Goal: Task Accomplishment & Management: Complete application form

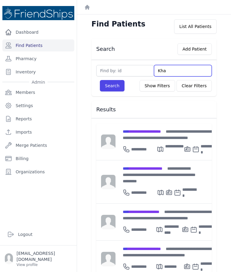
type input "Khal"
type input "Khalif"
type input "Khalifa"
click at [107, 90] on button "Search" at bounding box center [112, 85] width 25 height 11
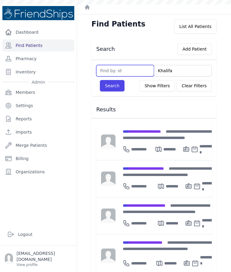
click at [135, 70] on input "text" at bounding box center [125, 70] width 58 height 11
click at [43, 46] on link "Find Patients" at bounding box center [38, 45] width 72 height 12
click at [133, 70] on input "text" at bounding box center [125, 70] width 58 height 11
click at [117, 73] on input "760" at bounding box center [125, 70] width 58 height 11
type input "760"
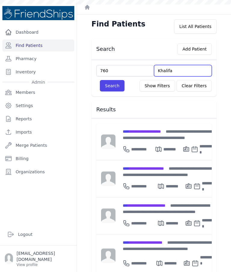
click at [183, 76] on input "Khalifa" at bounding box center [183, 70] width 58 height 11
click at [182, 73] on input "Kha" at bounding box center [183, 70] width 58 height 11
type input "Kha"
click at [35, 48] on link "Find Patients" at bounding box center [38, 45] width 72 height 12
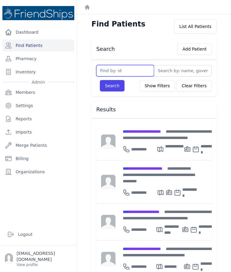
click at [128, 73] on input "text" at bounding box center [125, 70] width 58 height 11
type input "760"
click at [112, 86] on button "Search" at bounding box center [112, 85] width 25 height 11
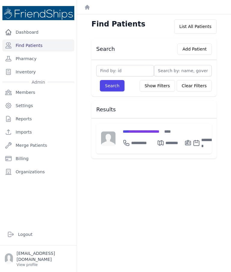
click at [159, 130] on span "**********" at bounding box center [141, 131] width 37 height 4
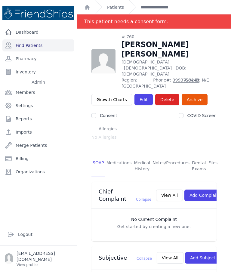
click at [214, 155] on link "Files" at bounding box center [213, 166] width 12 height 22
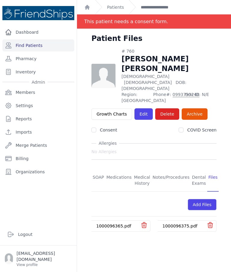
click at [117, 223] on link "1000096365.pdf" at bounding box center [113, 225] width 35 height 5
click at [175, 223] on link "1000096375.pdf" at bounding box center [179, 225] width 35 height 5
click at [113, 223] on link "1000096365.pdf" at bounding box center [113, 225] width 35 height 5
click at [100, 169] on link "SOAP" at bounding box center [98, 180] width 14 height 22
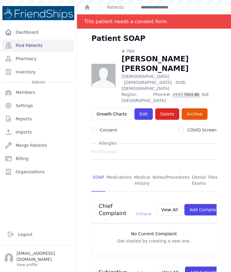
click at [47, 46] on link "Find Patients" at bounding box center [38, 45] width 72 height 12
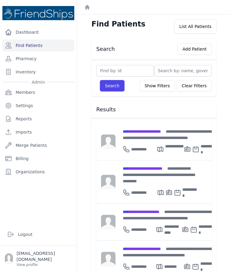
click at [225, 50] on div "Search Add Patient Search Show Filters Clear Filters Filter By Age 0-20 21-40 4…" at bounding box center [154, 274] width 144 height 472
click at [201, 51] on button "Add Patient" at bounding box center [194, 48] width 34 height 11
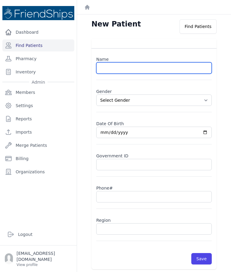
click at [132, 70] on input "text" at bounding box center [153, 67] width 115 height 11
paste input "Nasra Hamid Al-Hussein"
click at [132, 69] on input "Nasra Hamid Al-Hussein" at bounding box center [153, 67] width 115 height 11
type input "Nasra Hamid Hussein"
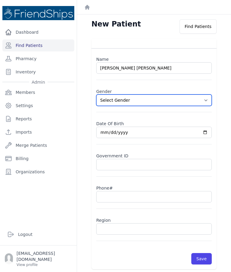
click at [207, 100] on select "Select Gender Male Female" at bounding box center [153, 99] width 115 height 11
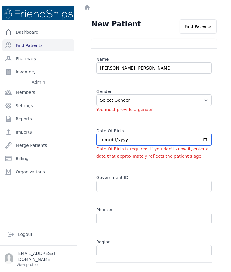
click at [123, 138] on input "date" at bounding box center [153, 139] width 115 height 11
select select "female"
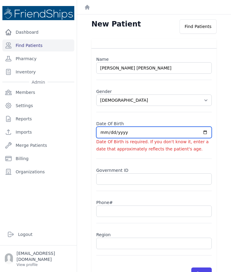
type input "2025-09-10"
select select "female"
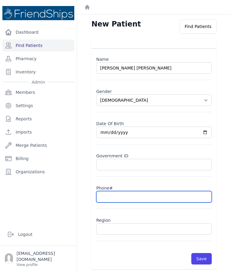
click at [127, 195] on input "text" at bounding box center [153, 196] width 115 height 11
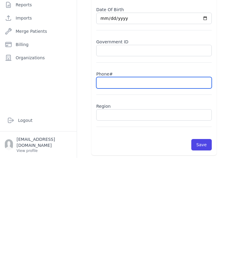
paste input "0999442078"
type input "0999442078"
select select "female"
type input "0999442078"
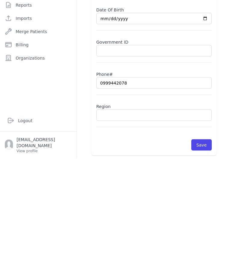
click at [160, 127] on input "2025-09-10" at bounding box center [153, 132] width 115 height 11
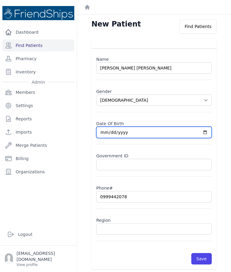
type input "1971-09-10"
select select "female"
type input "1958-09-10"
select select "female"
type input "1958-01-10"
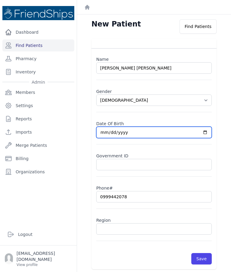
select select "female"
type input "1958-01-14"
select select "female"
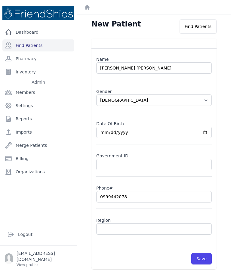
click at [120, 223] on input "text" at bounding box center [153, 228] width 115 height 11
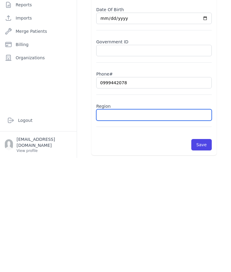
paste input "Qahtaniyah"
type input "Qahtaniyah"
select select "female"
type input "Qahtaniyah"
click at [208, 253] on button "Save" at bounding box center [201, 258] width 20 height 11
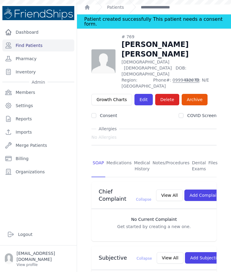
click at [55, 39] on link "Find Patients" at bounding box center [38, 45] width 72 height 12
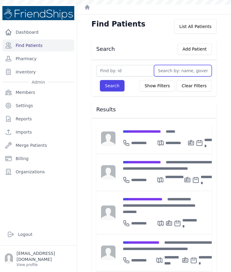
click at [169, 70] on input "text" at bounding box center [183, 70] width 58 height 11
type input "Fadh"
type input "Fadha"
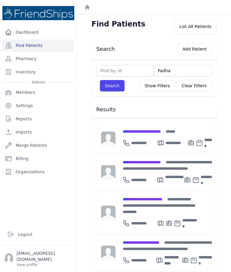
click at [111, 87] on button "Search" at bounding box center [112, 85] width 25 height 11
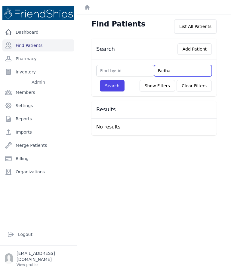
click at [182, 68] on input "Fadha" at bounding box center [183, 70] width 58 height 11
type input "Fad"
type input "Fa"
type input "Fada"
click at [116, 88] on button "Search" at bounding box center [112, 85] width 25 height 11
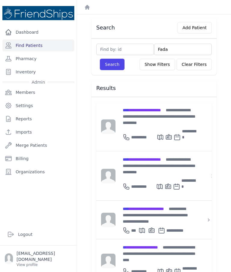
scroll to position [21, 0]
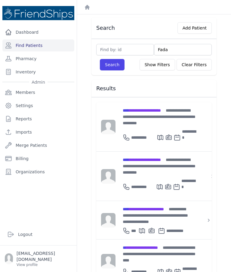
click at [150, 244] on div "**********" at bounding box center [160, 253] width 74 height 19
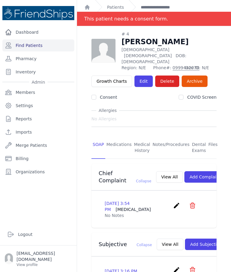
scroll to position [2, 0]
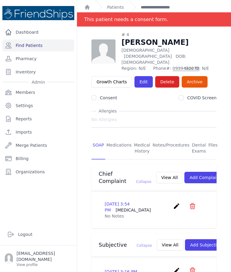
click at [142, 76] on link "Edit" at bounding box center [143, 81] width 18 height 11
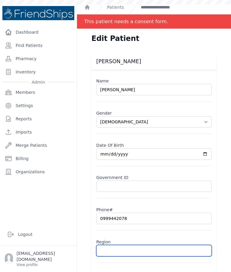
click at [129, 247] on input "text" at bounding box center [153, 250] width 115 height 11
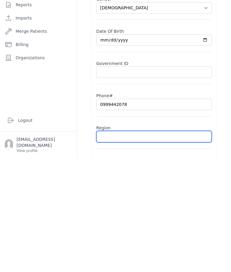
select select "[DEMOGRAPHIC_DATA]"
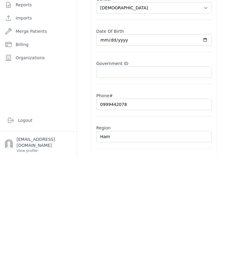
type input "Hama"
select select "[DEMOGRAPHIC_DATA]"
type input "Hamad"
select select "[DEMOGRAPHIC_DATA]"
type input "Hamadi"
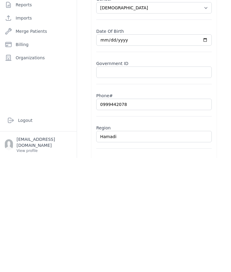
select select "[DEMOGRAPHIC_DATA]"
type input "Hamadiya"
select select "[DEMOGRAPHIC_DATA]"
type input "Hamadiya"
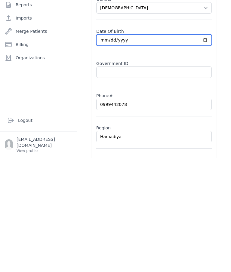
click at [177, 148] on input "[DATE]" at bounding box center [153, 153] width 115 height 11
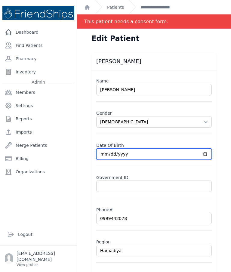
type input "[DATE]"
select select "[DEMOGRAPHIC_DATA]"
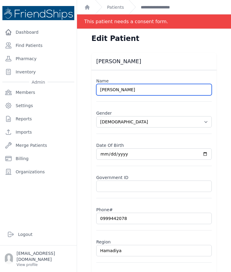
click at [160, 84] on input "[PERSON_NAME]" at bounding box center [153, 89] width 115 height 11
click at [153, 84] on input "[PERSON_NAME]" at bounding box center [153, 89] width 115 height 11
click at [149, 84] on input "[PERSON_NAME]" at bounding box center [153, 89] width 115 height 11
click at [145, 84] on input "[PERSON_NAME]" at bounding box center [153, 89] width 115 height 11
click at [148, 84] on input "[PERSON_NAME]" at bounding box center [153, 89] width 115 height 11
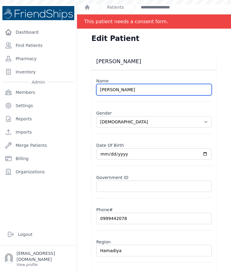
click at [145, 84] on input "[PERSON_NAME]" at bounding box center [153, 89] width 115 height 11
click at [134, 84] on input "[PERSON_NAME]" at bounding box center [153, 89] width 115 height 11
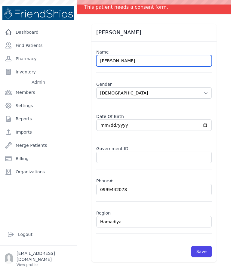
scroll to position [29, 0]
type input "[PERSON_NAME]"
click at [223, 116] on div "Fadda Qasim Ibraham Name Fadda Qasim Ibrahim Gender Select Gender Male Female D…" at bounding box center [154, 143] width 144 height 238
click at [207, 246] on button "Save" at bounding box center [201, 251] width 20 height 11
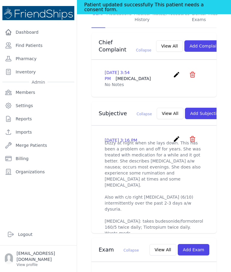
scroll to position [139, 0]
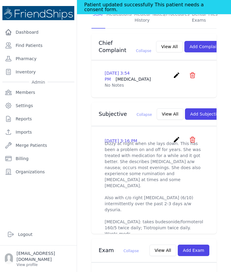
click at [42, 39] on link "Find Patients" at bounding box center [38, 45] width 72 height 12
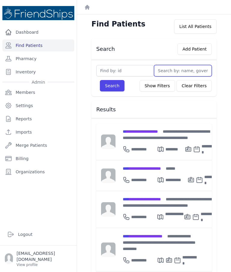
click at [176, 71] on input "text" at bounding box center [183, 70] width 58 height 11
type input "Dala"
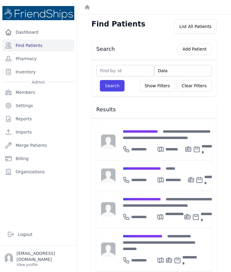
click at [111, 88] on button "Search" at bounding box center [112, 85] width 25 height 11
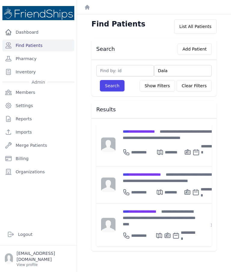
click at [151, 128] on div "**********" at bounding box center [169, 134] width 93 height 13
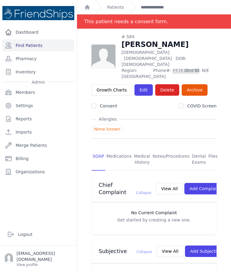
click at [43, 48] on link "Find Patients" at bounding box center [38, 45] width 72 height 12
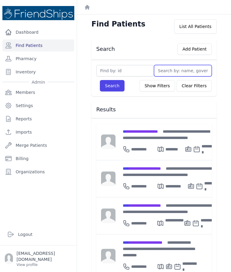
click at [176, 73] on input "text" at bounding box center [183, 70] width 58 height 11
type input "Musa"
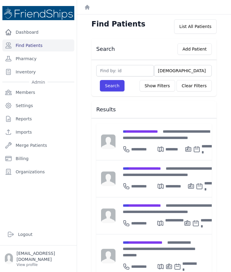
click at [111, 85] on button "Search" at bounding box center [112, 85] width 25 height 11
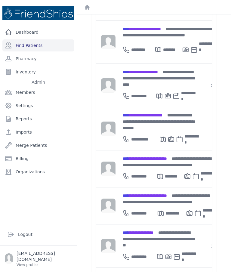
scroll to position [305, 0]
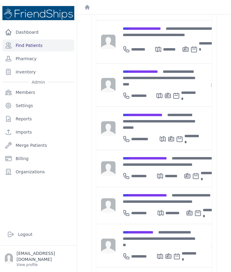
click at [159, 155] on div "**********" at bounding box center [169, 161] width 93 height 13
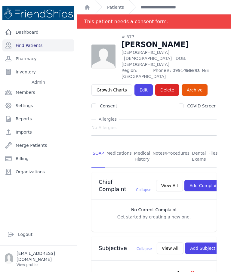
click at [144, 84] on link "Edit" at bounding box center [143, 89] width 18 height 11
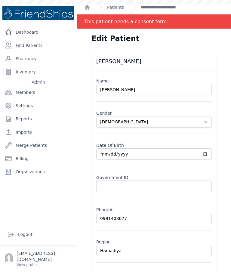
select select "male"
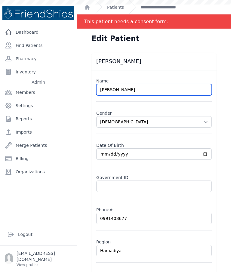
click at [162, 88] on input "[PERSON_NAME]" at bounding box center [153, 89] width 115 height 11
type input "Su"
paste input "Suleiman Musa Suleiman"
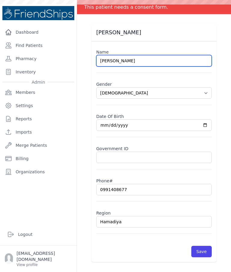
scroll to position [29, 0]
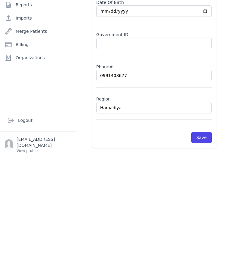
type input "Suleiman Musa Suleiman"
click at [203, 246] on button "Save" at bounding box center [201, 251] width 20 height 11
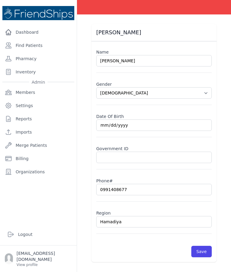
scroll to position [0, 0]
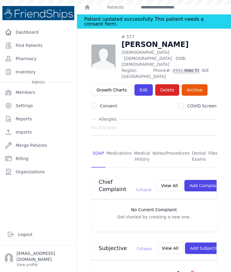
click at [36, 39] on link "Find Patients" at bounding box center [38, 45] width 72 height 12
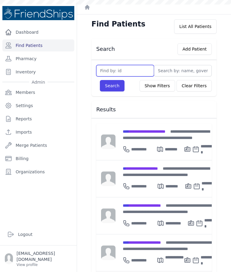
click at [117, 70] on input "text" at bounding box center [125, 70] width 58 height 11
type input "285"
click at [112, 83] on button "Search" at bounding box center [112, 85] width 25 height 11
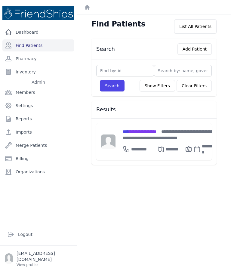
click at [158, 125] on div "**********" at bounding box center [169, 141] width 108 height 37
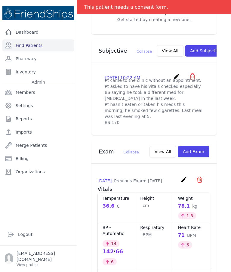
scroll to position [202, 0]
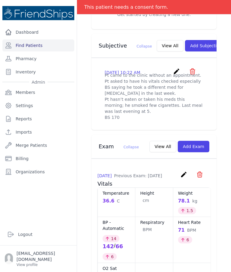
click at [199, 152] on button "Add Exam" at bounding box center [194, 146] width 32 height 11
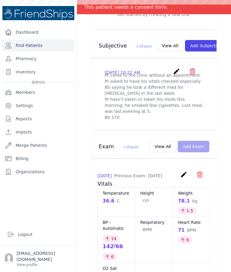
scroll to position [0, 0]
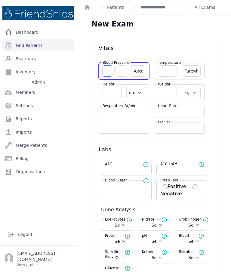
click at [108, 71] on input "number" at bounding box center [107, 70] width 10 height 11
type input "146"
click at [123, 72] on input "number" at bounding box center [122, 70] width 10 height 11
type input "75"
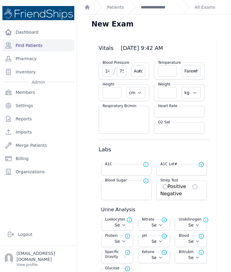
select select "Automatic"
select select "F"
select select "cm"
select select "kg"
select select
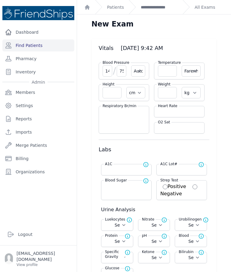
select select
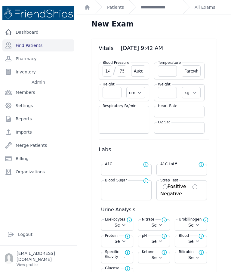
select select
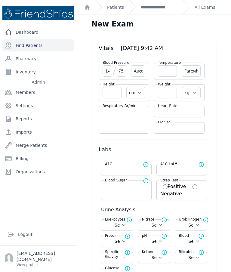
click at [167, 114] on input "number" at bounding box center [179, 111] width 43 height 6
type input "77"
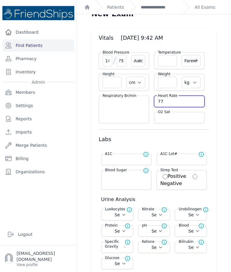
select select "Automatic"
select select "F"
select select "cm"
select select "kg"
select select
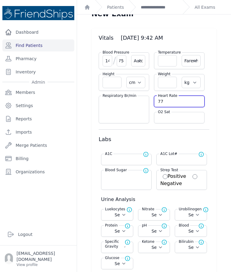
select select
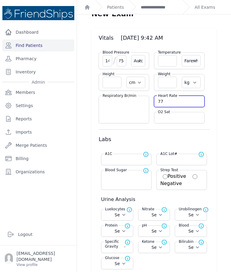
select select
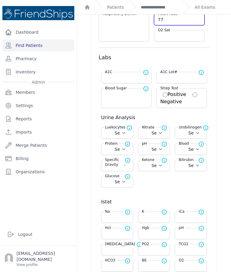
scroll to position [100, 0]
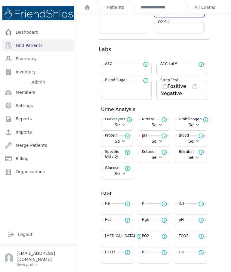
type input "77"
click at [131, 87] on input "number" at bounding box center [126, 86] width 43 height 6
type input "20"
select select "Automatic"
select select "F"
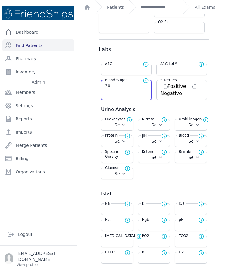
select select "cm"
select select "kg"
select select
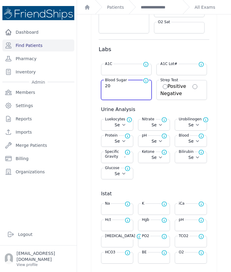
select select
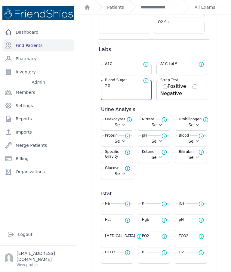
select select
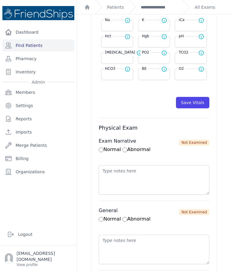
scroll to position [289, 0]
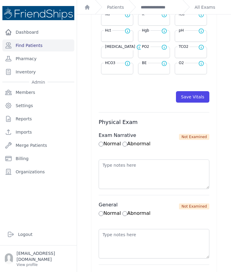
type input "206"
click at [200, 98] on button "Save Vitals" at bounding box center [192, 96] width 33 height 11
select select "Automatic"
select select "F"
select select "cm"
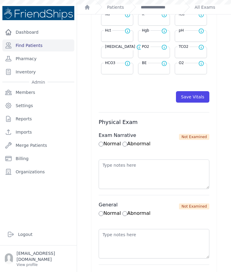
select select "kg"
type input "206.0"
select select
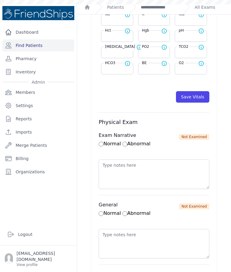
select select
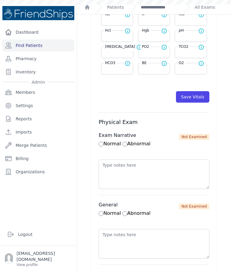
select select
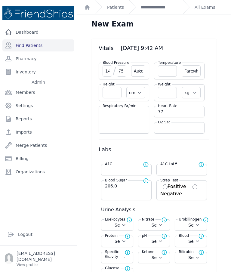
scroll to position [0, 0]
click at [161, 9] on link "**********" at bounding box center [159, 7] width 37 height 6
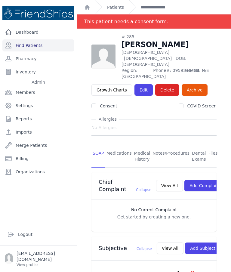
click at [38, 49] on link "Find Patients" at bounding box center [38, 45] width 72 height 12
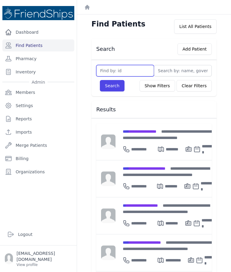
click at [116, 73] on input "text" at bounding box center [125, 70] width 58 height 11
type input "760"
click at [114, 87] on button "Search" at bounding box center [112, 85] width 25 height 11
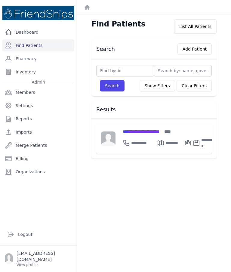
click at [157, 129] on span "**********" at bounding box center [141, 131] width 37 height 4
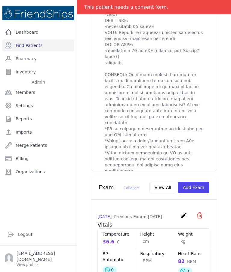
scroll to position [797, 0]
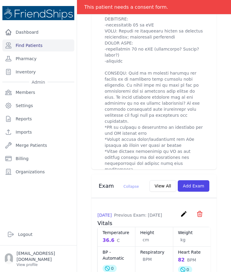
click at [198, 180] on button "Add Exam" at bounding box center [194, 185] width 32 height 11
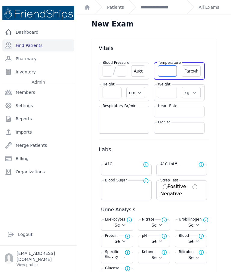
click at [163, 72] on input "number" at bounding box center [167, 70] width 19 height 11
type input "36.5"
click at [188, 75] on select "Farenheit [PERSON_NAME]" at bounding box center [191, 70] width 19 height 11
select select "C"
select select "Automatic"
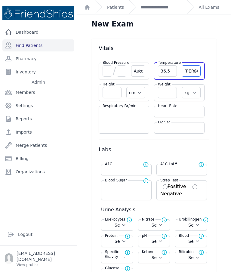
select select "cm"
select select "kg"
select select
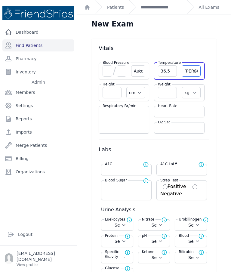
select select
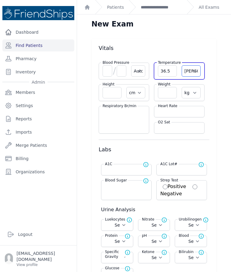
select select
select select "C"
select select "Automatic"
select select "cm"
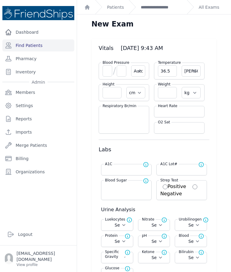
select select "kg"
select select
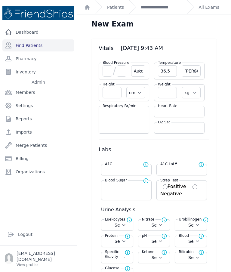
select select
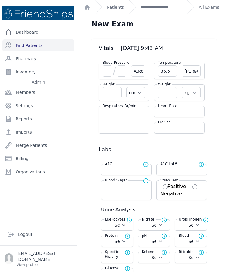
select select
click at [169, 91] on input "number" at bounding box center [167, 92] width 19 height 11
type input "58.5"
click at [107, 74] on input "number" at bounding box center [107, 70] width 10 height 11
type input "11"
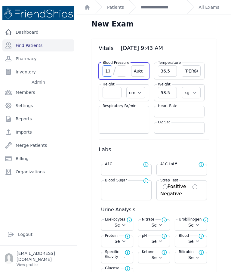
select select "Automatic"
select select "C"
select select "cm"
select select "kg"
select select
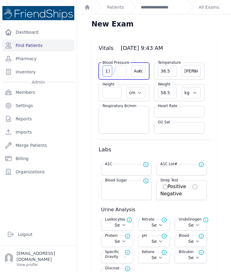
select select
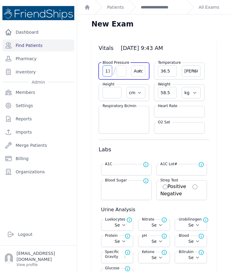
select select
type input "116"
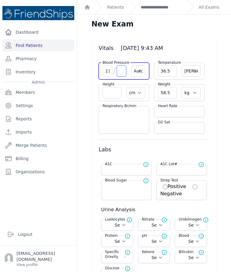
click at [124, 74] on input "number" at bounding box center [122, 70] width 10 height 11
select select "Automatic"
select select "C"
select select "cm"
select select "kg"
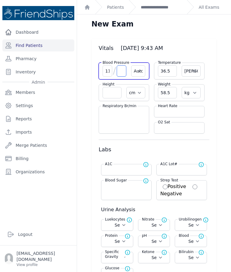
select select
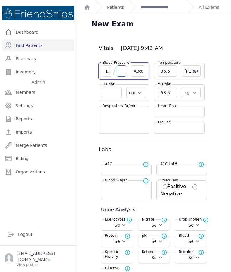
select select
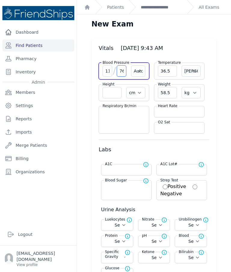
type input "76"
click at [177, 111] on input "number" at bounding box center [179, 111] width 43 height 6
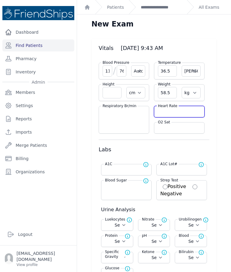
select select "Automatic"
select select "C"
select select "cm"
select select "kg"
select select
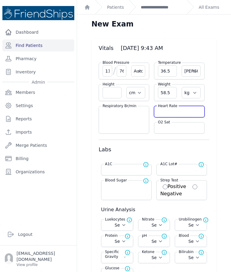
select select
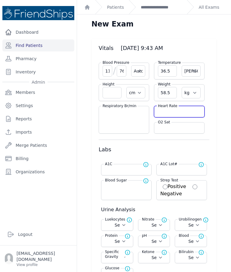
select select
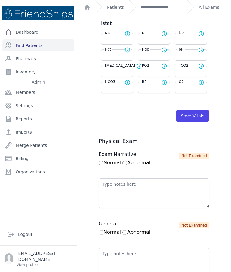
scroll to position [292, 0]
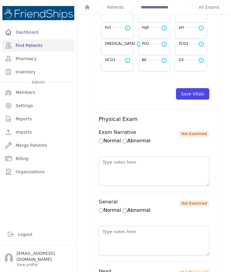
type input "75"
click at [195, 97] on button "Save Vitals" at bounding box center [192, 93] width 33 height 11
select select "Automatic"
select select "cm"
select select "kg"
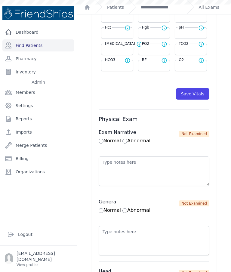
select select
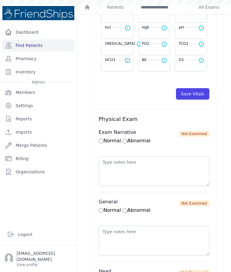
select select
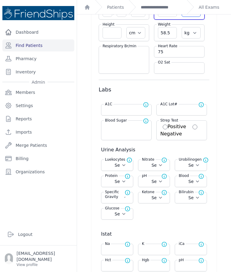
scroll to position [60, 0]
click at [165, 4] on link "**********" at bounding box center [161, 7] width 41 height 6
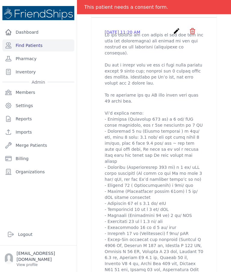
scroll to position [232, 0]
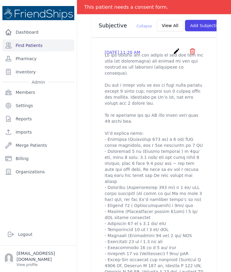
click at [43, 46] on link "Find Patients" at bounding box center [38, 45] width 72 height 12
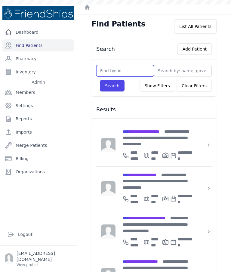
click at [127, 69] on input "text" at bounding box center [125, 70] width 58 height 11
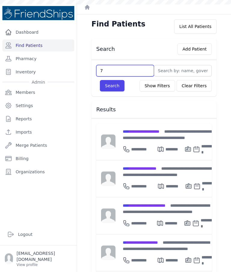
type input "76"
type input "769"
click at [116, 86] on button "Search" at bounding box center [112, 85] width 25 height 11
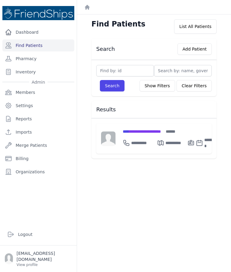
click at [150, 133] on span "**********" at bounding box center [142, 131] width 38 height 4
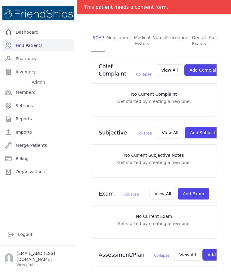
scroll to position [125, 0]
click at [200, 188] on button "Add Exam" at bounding box center [194, 193] width 32 height 11
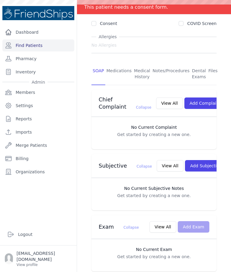
scroll to position [97, 0]
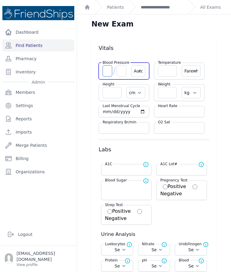
click at [108, 70] on input "number" at bounding box center [107, 70] width 10 height 11
type input "104"
click at [123, 74] on input "number" at bounding box center [122, 70] width 10 height 11
type input "68"
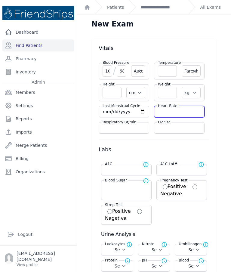
click at [178, 112] on input "number" at bounding box center [179, 111] width 43 height 6
type input "77"
select select "Automatic"
select select "F"
select select "cm"
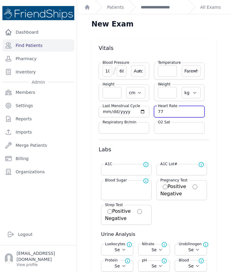
select select "kg"
select select
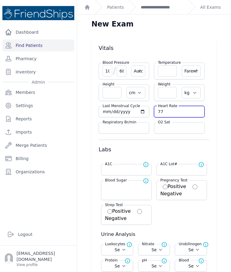
select select
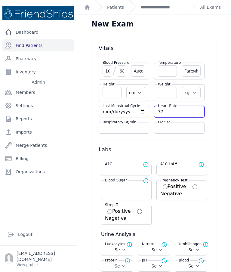
select select
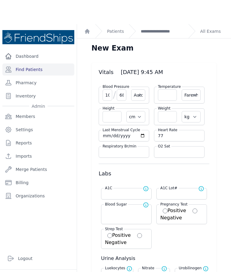
type input "68"
select select "Automatic"
select select "F"
select select "cm"
select select "kg"
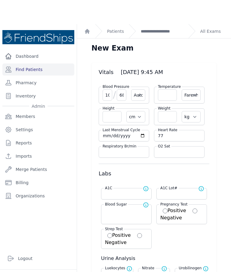
select select
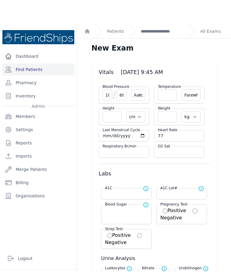
select select
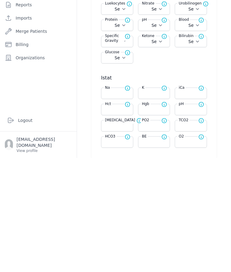
scroll to position [156, 0]
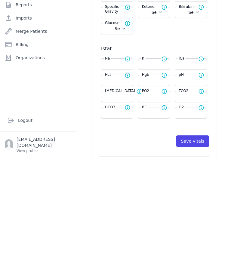
click at [195, 249] on button "Save Vitals" at bounding box center [192, 254] width 33 height 11
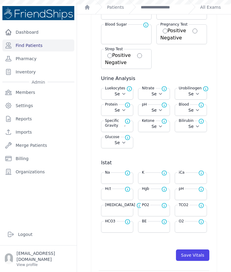
select select "Automatic"
select select "F"
select select "cm"
select select "kg"
select select
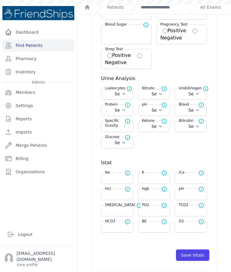
select select
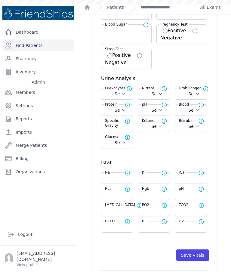
select select
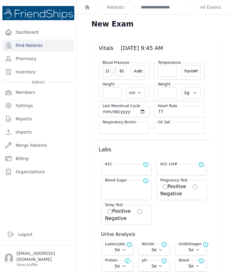
scroll to position [0, 0]
click at [166, 8] on link "**********" at bounding box center [162, 7] width 43 height 6
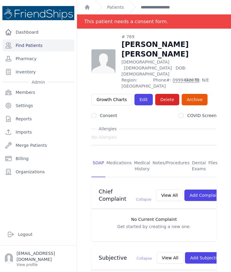
click at [44, 47] on link "Find Patients" at bounding box center [38, 45] width 72 height 12
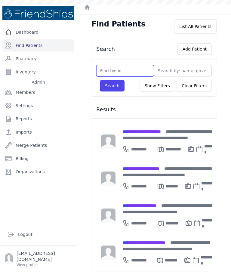
click at [130, 72] on input "text" at bounding box center [125, 70] width 58 height 11
type input "621"
click at [104, 90] on button "Search" at bounding box center [112, 85] width 25 height 11
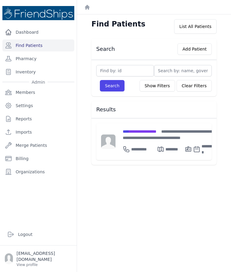
click at [145, 128] on div "**********" at bounding box center [169, 134] width 93 height 13
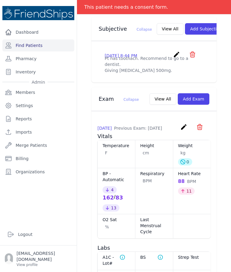
scroll to position [218, 0]
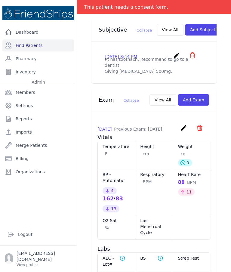
click at [202, 99] on button "Add Exam" at bounding box center [194, 99] width 32 height 11
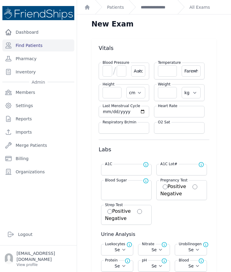
click at [108, 69] on input "number" at bounding box center [107, 70] width 10 height 11
type input "171"
click at [122, 74] on input "number" at bounding box center [122, 70] width 10 height 11
type input "94"
click at [173, 111] on input "number" at bounding box center [179, 111] width 43 height 6
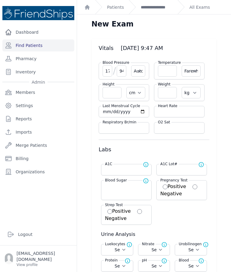
select select "Automatic"
select select "F"
select select "cm"
select select "kg"
select select
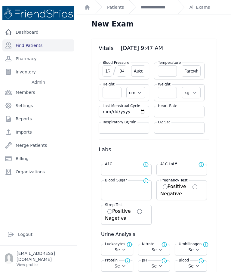
select select
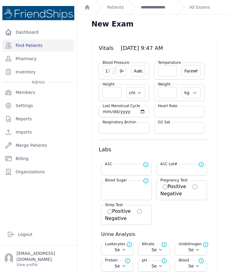
select select
type input "80"
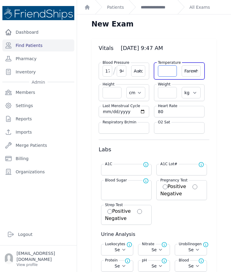
click at [166, 72] on input "number" at bounding box center [167, 70] width 19 height 11
type input "94"
select select "Automatic"
select select "F"
select select "cm"
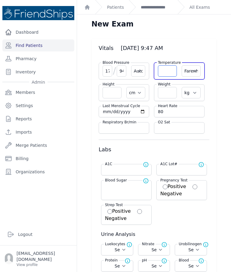
select select "kg"
select select
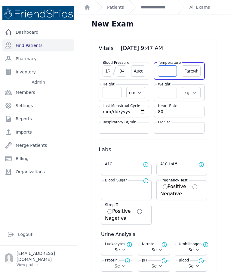
select select
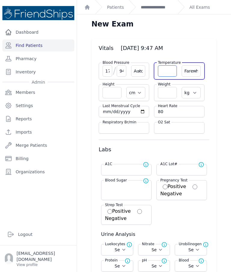
select select
select select "Automatic"
select select "F"
select select "cm"
select select "kg"
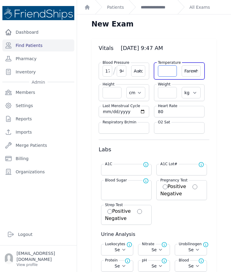
type input "80"
select select
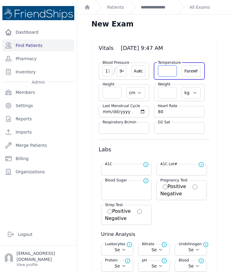
select select
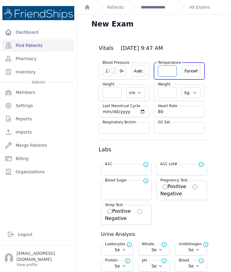
select select
type input "36.5"
click at [189, 69] on select "Farenheit Celcius" at bounding box center [191, 70] width 19 height 11
click at [192, 72] on select "Farenheit Celcius" at bounding box center [191, 70] width 19 height 11
select select "C"
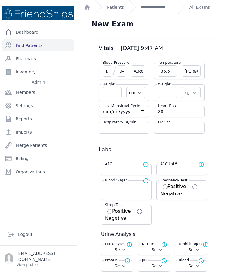
click at [167, 92] on input "number" at bounding box center [167, 92] width 19 height 11
select select "Automatic"
select select "cm"
select select "kg"
select select
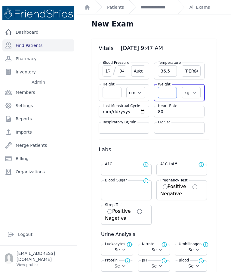
select select
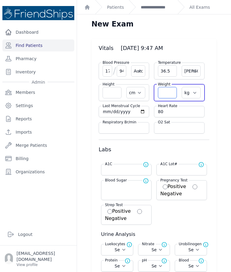
select select
type input "8"
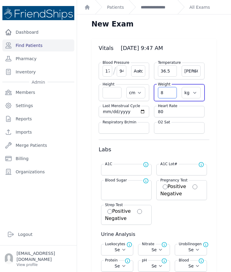
select select "Automatic"
select select "C"
select select "cm"
select select "kg"
select select
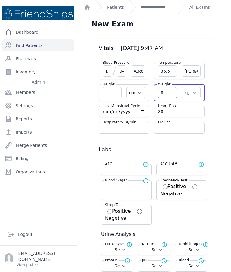
select select
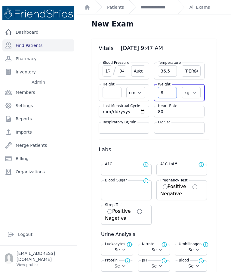
select select
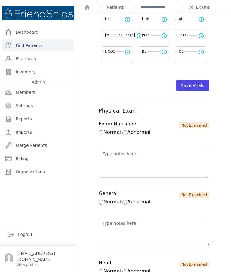
scroll to position [324, 0]
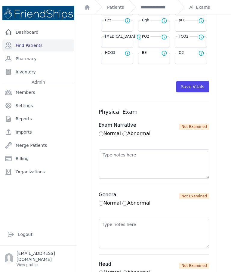
type input "84.2"
click at [199, 88] on button "Save Vitals" at bounding box center [192, 86] width 33 height 11
select select "Automatic"
select select "cm"
select select "kg"
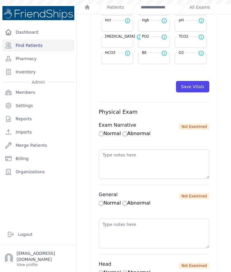
select select
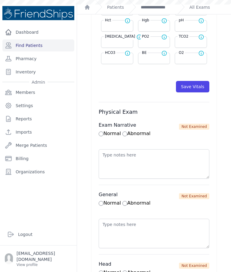
select select
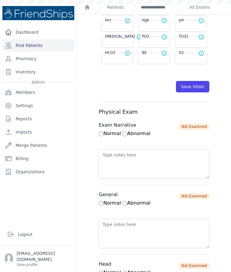
scroll to position [0, 0]
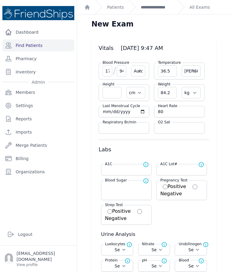
click at [162, 8] on link "**********" at bounding box center [157, 7] width 32 height 6
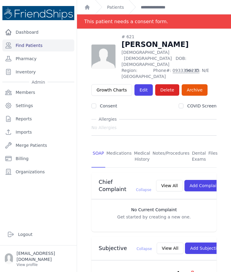
click at [147, 10] on link "**********" at bounding box center [157, 7] width 32 height 6
click at [50, 50] on link "Find Patients" at bounding box center [38, 45] width 72 height 12
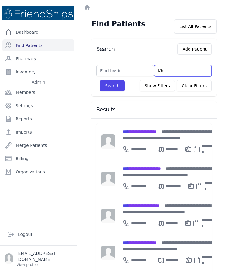
type input "Kha"
type input "Khal"
type input "Khale"
type input "Khaled"
click at [115, 87] on button "Search" at bounding box center [112, 85] width 25 height 11
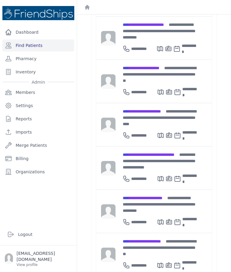
scroll to position [1189, 0]
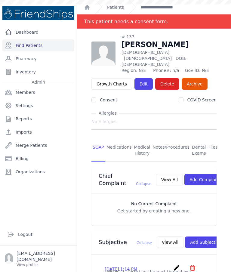
click at [142, 78] on link "Edit" at bounding box center [143, 83] width 18 height 11
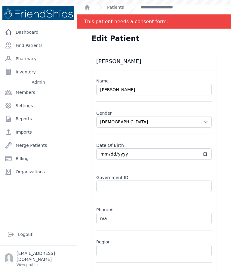
type input "Khaled Muhammad F"
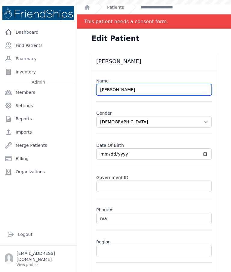
select select "male"
type input "Khaled Muhammad"
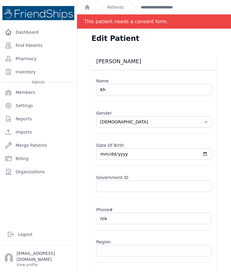
type input "K"
click at [142, 93] on input "Khaled Mohammed Al-Faraj" at bounding box center [153, 89] width 115 height 11
click at [144, 90] on input "Khaled Mohammed Al-Faraj" at bounding box center [153, 89] width 115 height 11
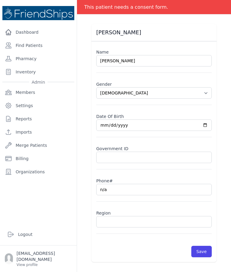
scroll to position [29, 0]
type input "Khaled Mohammed Faraj"
click at [219, 124] on div "Khaled Muhammad Faraj Name Khaled Mohammed Faraj Gender Select Gender Male Fema…" at bounding box center [154, 143] width 144 height 238
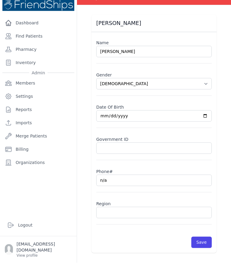
select select "male"
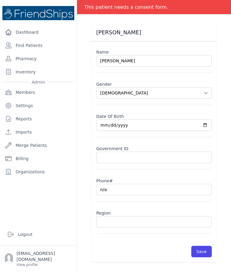
click at [118, 216] on input "text" at bounding box center [153, 221] width 115 height 11
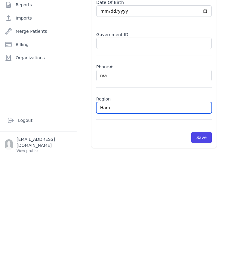
type input "Hama"
select select "male"
type input "Hamad"
select select "male"
type input "Hamadiy"
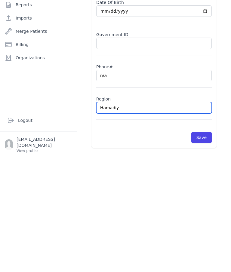
select select "male"
type input "Hamadiya"
select select "male"
type input "Hamadiya"
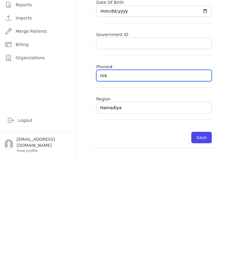
click at [120, 184] on input "n/a" at bounding box center [153, 189] width 115 height 11
select select "male"
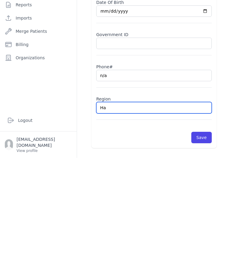
type input "H"
select select "male"
type input "Hama"
select select "male"
type input "Hamad"
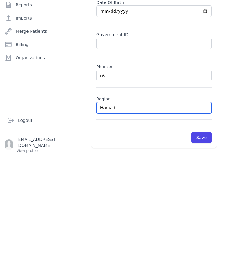
select select "male"
type input "Hamadiya"
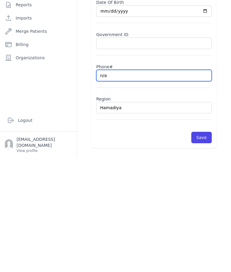
click at [118, 184] on input "n/a" at bounding box center [153, 189] width 115 height 11
select select "male"
type input "Hamadiya"
type input "n/a09"
select select "male"
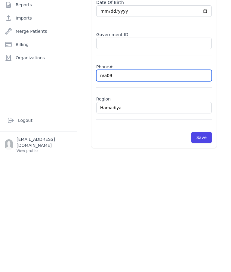
type input "n/a093"
select select "male"
type input "n/a0936"
select select "male"
type input "n/a09360"
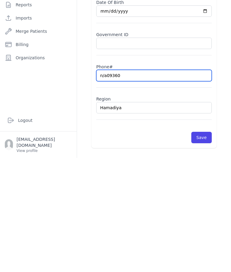
select select "male"
type input "n/a0936034"
select select "male"
type input "n/a09360341"
select select "male"
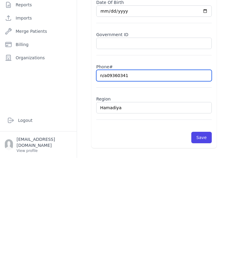
type input "n/a093603414"
select select "male"
type input "n/a0936034147"
select select "male"
click at [106, 184] on input "n/a0936034147" at bounding box center [153, 189] width 115 height 11
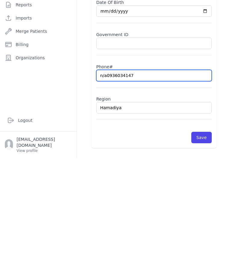
click at [108, 184] on input "n/a0936034147" at bounding box center [153, 189] width 115 height 11
click at [105, 184] on input "n/a0936034147" at bounding box center [153, 189] width 115 height 11
type input "a0936034147"
click at [103, 184] on input "a0936034147" at bounding box center [153, 189] width 115 height 11
select select "male"
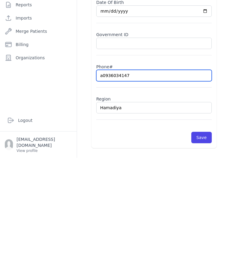
click at [101, 184] on input "a0936034147" at bounding box center [153, 189] width 115 height 11
click at [104, 184] on input "a0936034147" at bounding box center [153, 189] width 115 height 11
click at [103, 184] on input "a0936034147" at bounding box center [153, 189] width 115 height 11
type input "0936034147"
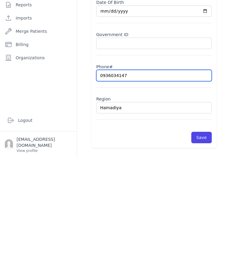
select select "male"
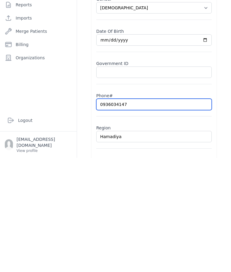
scroll to position [0, 0]
type input "0936034147"
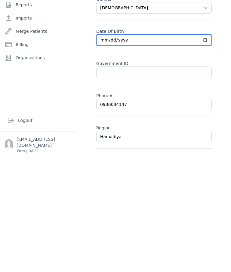
click at [193, 148] on input "1963-01-01" at bounding box center [153, 153] width 115 height 11
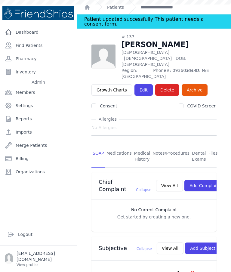
click at [43, 39] on link "Find Patients" at bounding box center [38, 45] width 72 height 12
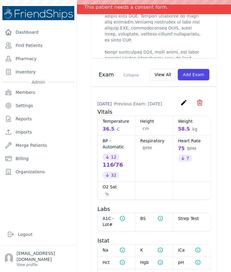
scroll to position [570, 0]
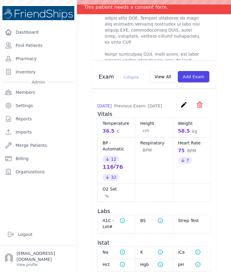
click at [185, 101] on icon "create" at bounding box center [183, 104] width 7 height 7
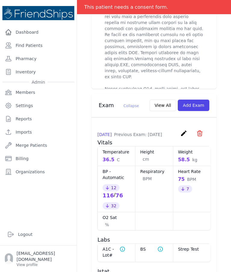
scroll to position [585, 0]
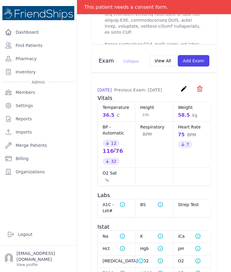
click at [185, 85] on icon "create" at bounding box center [183, 88] width 7 height 7
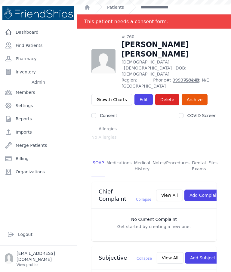
scroll to position [0, 0]
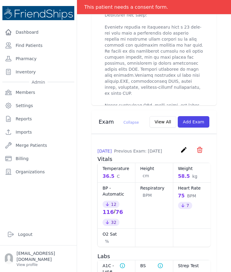
scroll to position [530, 0]
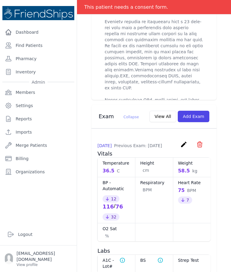
click at [184, 141] on icon "create" at bounding box center [183, 144] width 7 height 7
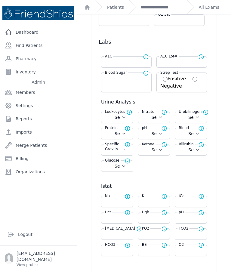
scroll to position [108, 0]
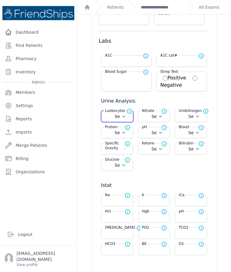
click at [127, 119] on select "Select Negative Trace Small Moderate Large" at bounding box center [117, 116] width 24 height 6
select select "Negative"
click at [163, 117] on select "Select Positive Negative" at bounding box center [154, 116] width 24 height 6
select select "Negative"
click at [198, 115] on select "Select Normal + ++ +++" at bounding box center [191, 116] width 24 height 6
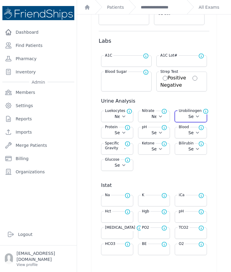
select select "Automatic"
select select "C"
select select "cm"
select select "kg"
select select "Negative"
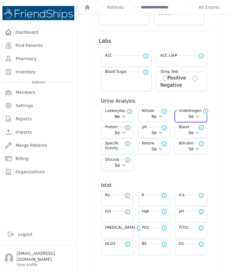
select select
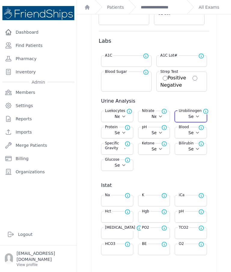
select select
select select "Normal"
select select "Automatic"
select select "C"
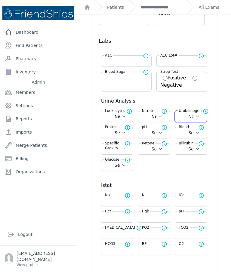
select select "cm"
select select "kg"
select select "Negative"
select select
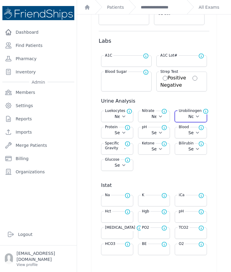
select select
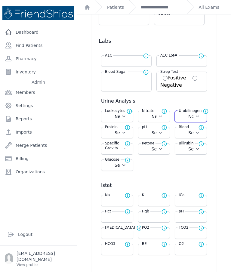
select select
click at [125, 133] on select "Select Normal + ++ +++ ++++" at bounding box center [117, 133] width 24 height 6
select select "Normal"
click at [158, 132] on select "Select 5.0 6.0 6.5 7.0 8.0 8.5" at bounding box center [154, 133] width 24 height 6
select select "6.0"
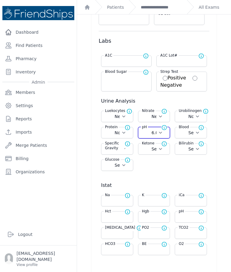
select select "Automatic"
select select "C"
select select "cm"
select select "kg"
select select "Negative"
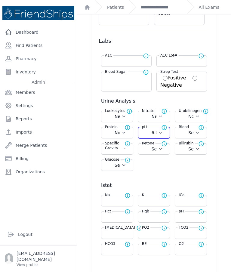
select select "Negative"
select select "Normal"
select select
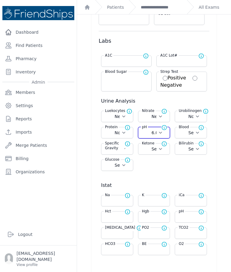
select select
click at [195, 132] on select "Select Negative Trace Hemolyzed Trace Small Moderate Large" at bounding box center [191, 133] width 24 height 6
select select "Negative"
select select "Automatic"
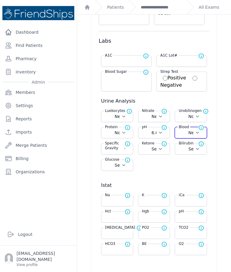
select select "C"
select select "cm"
select select "kg"
select select "Negative"
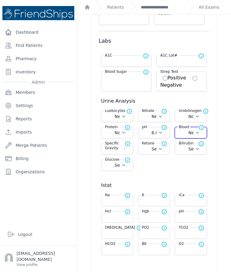
select select "Normal"
select select
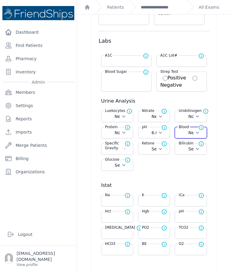
select select
click at [126, 151] on select "Select 1.000 1.005 1.010 1.015 1.020 1.025 1.030" at bounding box center [117, 149] width 24 height 6
select select "1.010"
select select "Automatic"
select select "C"
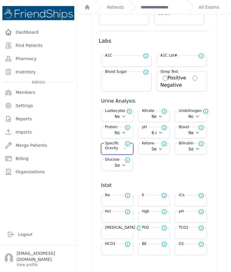
select select "cm"
select select "kg"
select select "Negative"
select select "Normal"
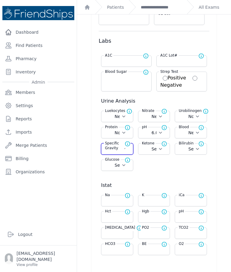
select select "Normal"
select select "6.0"
select select
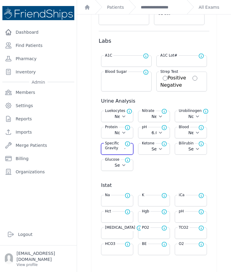
select select "Automatic"
select select "C"
select select "cm"
select select "kg"
select select "Negative"
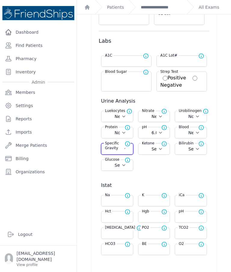
select select "Negative"
select select "Normal"
select select "6.0"
select select "Negative"
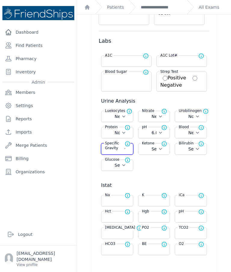
select select
click at [160, 149] on select "Select Negative Trace Small Moderate Large" at bounding box center [154, 149] width 24 height 6
select select "Trace"
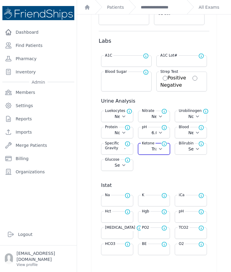
select select "Automatic"
select select "C"
select select "cm"
select select "kg"
select select "Negative"
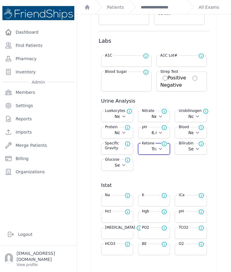
select select "Negative"
select select "Normal"
select select "6.0"
select select "Negative"
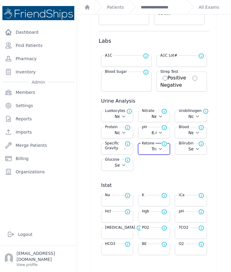
select select "1.010"
select select
click at [200, 148] on select "Select Negative Small Moderate Large" at bounding box center [191, 149] width 24 height 6
select select "Negative"
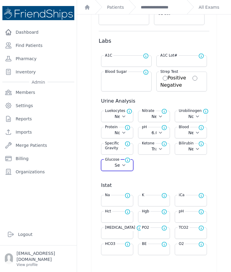
click at [127, 163] on select "Select Negative Trace + ++ +++ ++++" at bounding box center [117, 165] width 24 height 6
select select "Negative"
select select "Automatic"
select select "C"
select select "cm"
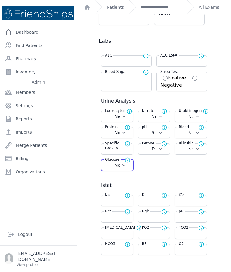
select select "kg"
select select "Negative"
select select "Normal"
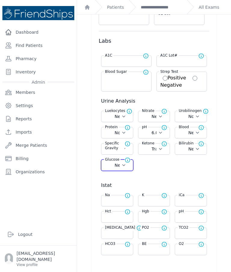
select select "6.0"
select select "Negative"
select select "1.010"
select select "Trace"
select select "Automatic"
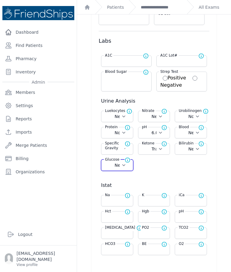
select select "C"
select select "cm"
select select "kg"
select select "Negative"
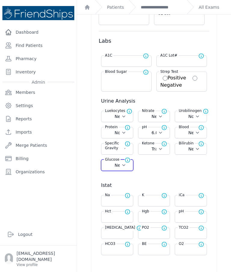
select select "Normal"
select select "6.0"
select select "Negative"
select select "1.010"
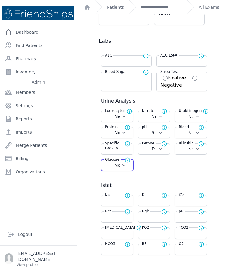
select select "Trace"
select select "Negative"
select select "Automatic"
select select "C"
select select "cm"
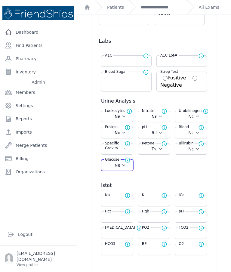
select select "kg"
select select "Negative"
select select "Normal"
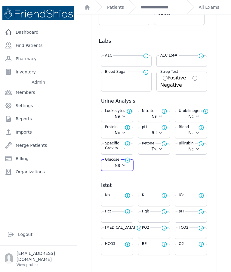
select select "6.0"
select select "Negative"
select select "1.010"
select select "Trace"
select select "Negative"
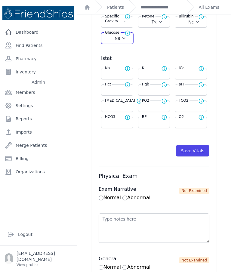
scroll to position [237, 0]
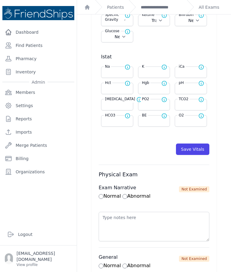
click at [196, 148] on button "Save Vitals" at bounding box center [192, 148] width 33 height 11
click at [167, 6] on link "**********" at bounding box center [161, 7] width 41 height 6
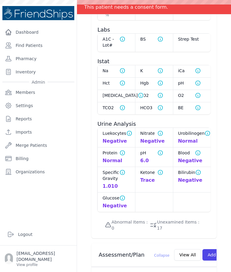
scroll to position [750, 0]
